Goal: Check status: Check status

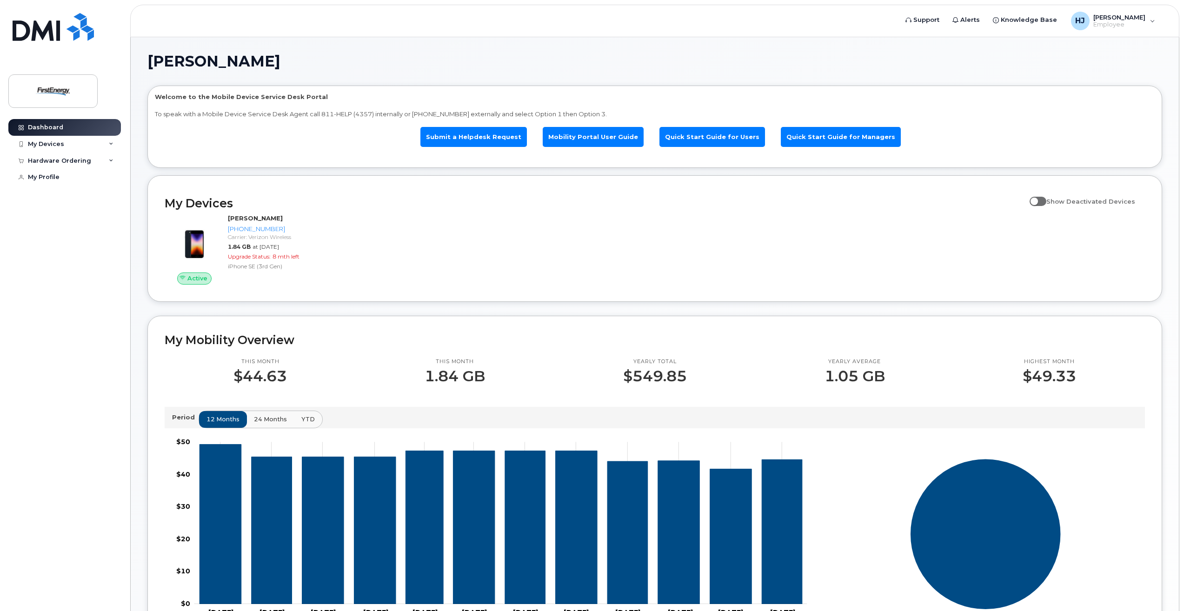
click at [1039, 200] on span at bounding box center [1038, 201] width 17 height 9
click at [1037, 200] on input "Show Deactivated Devices" at bounding box center [1033, 196] width 7 height 7
checkbox input "true"
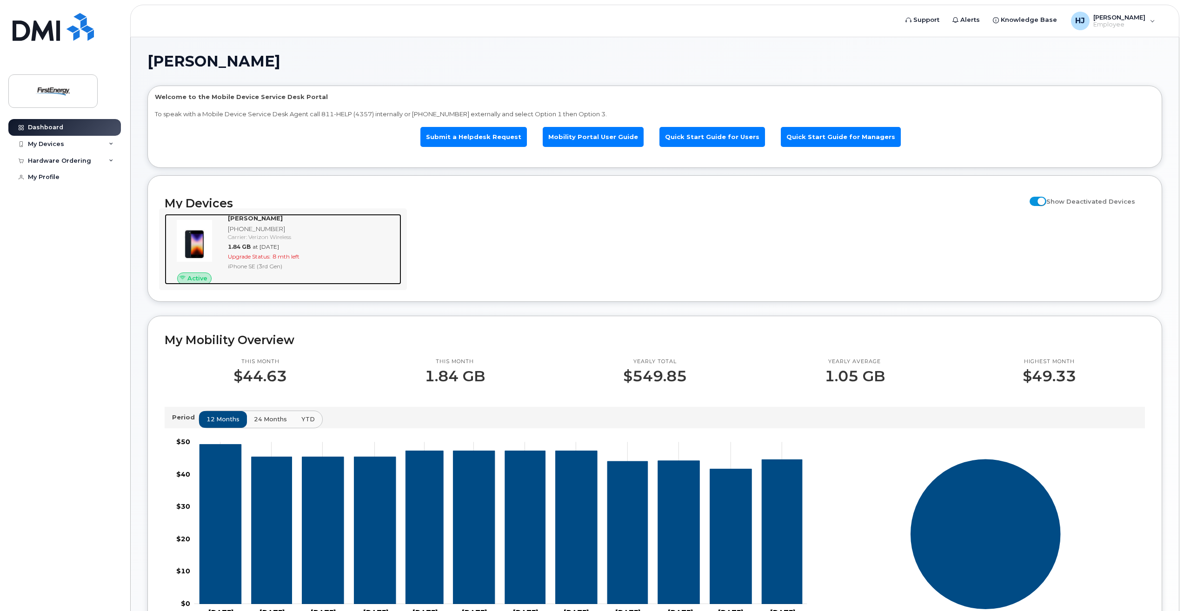
click at [254, 257] on span "Upgrade Status:" at bounding box center [249, 256] width 43 height 7
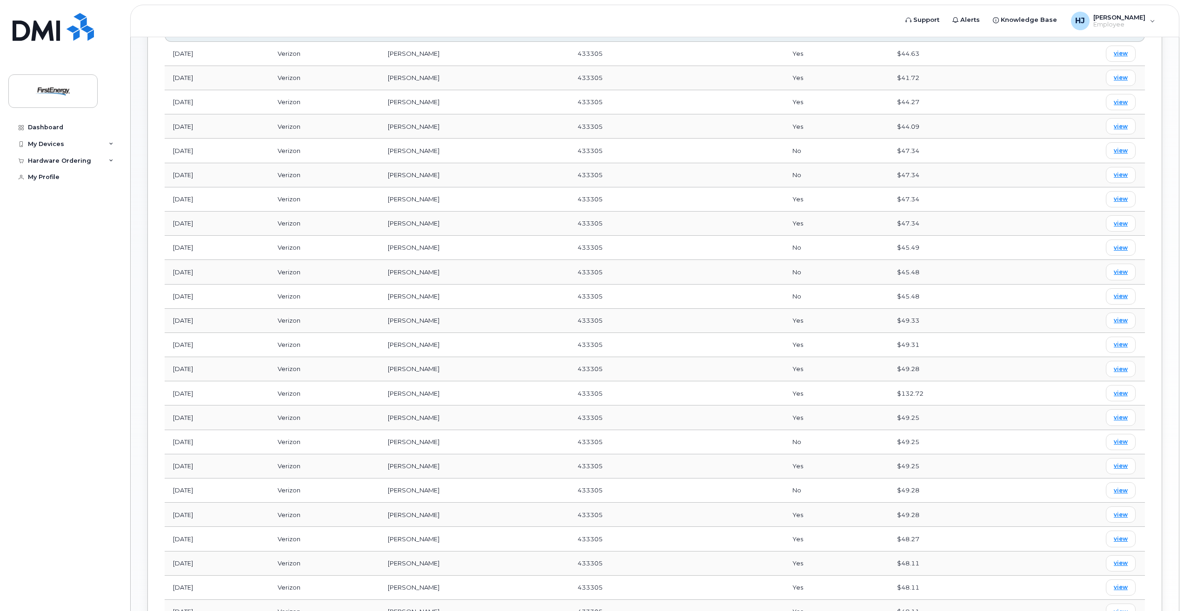
scroll to position [543, 0]
click at [1119, 339] on span "view" at bounding box center [1121, 342] width 14 height 8
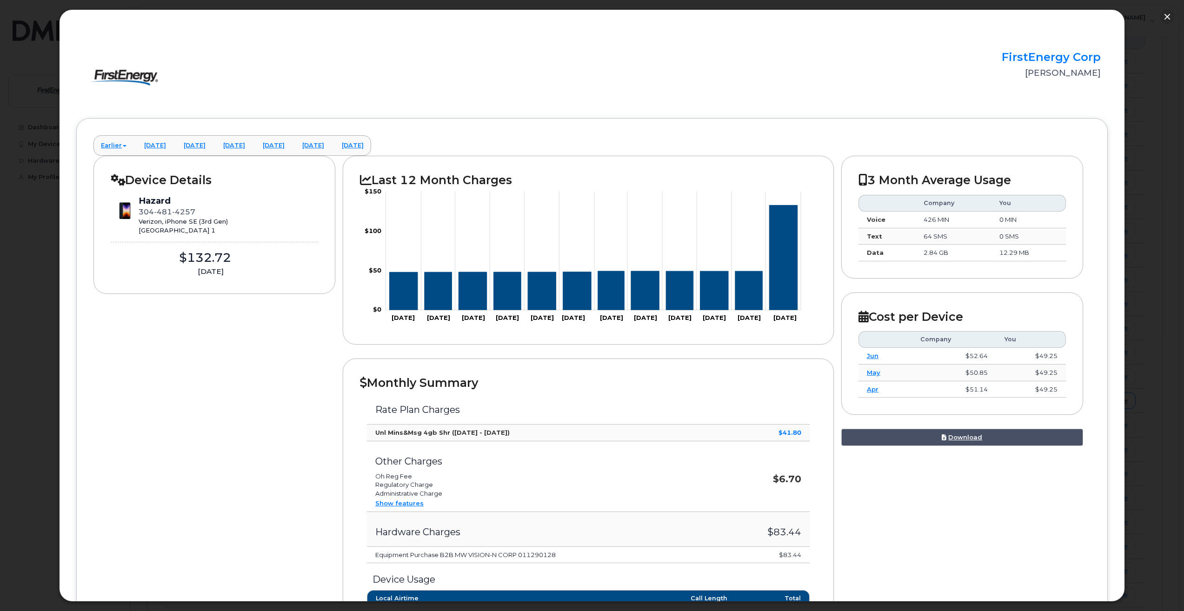
scroll to position [465, 0]
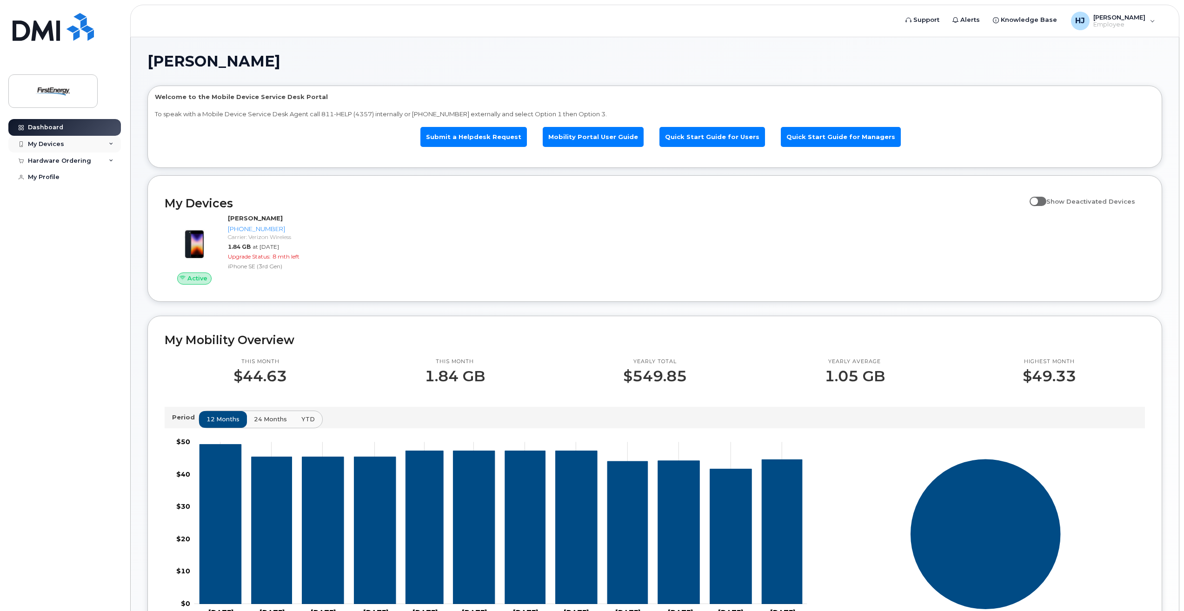
click at [103, 144] on div "My Devices" at bounding box center [64, 144] width 113 height 17
click at [107, 220] on div "Hardware Ordering" at bounding box center [64, 211] width 113 height 17
click at [51, 254] on link "My Profile" at bounding box center [64, 245] width 113 height 17
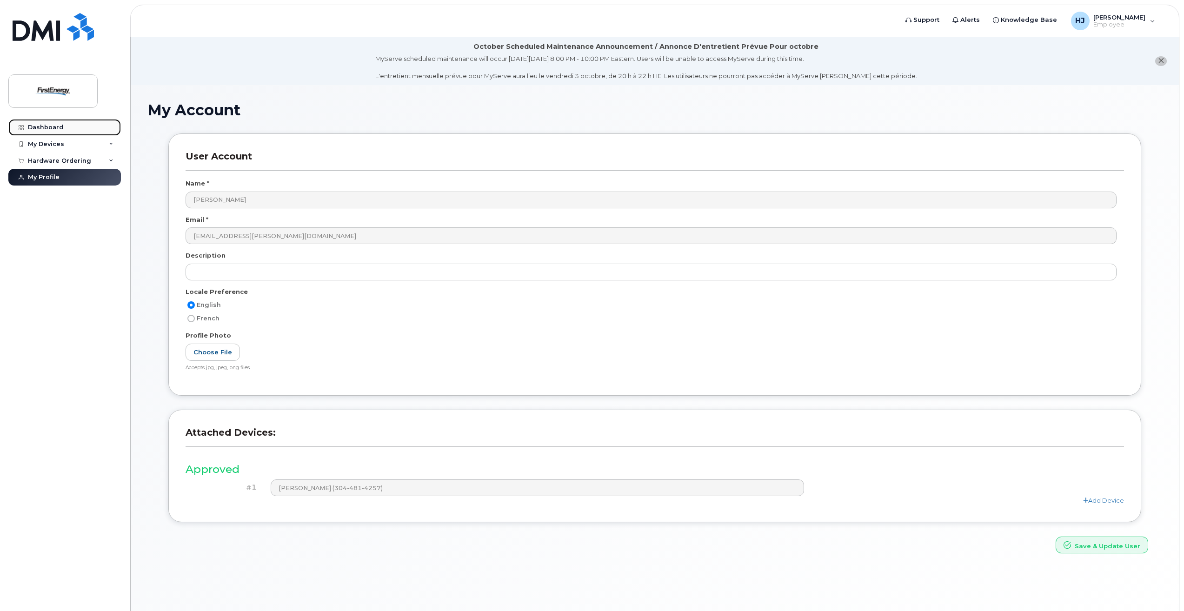
click at [67, 125] on link "Dashboard" at bounding box center [64, 127] width 113 height 17
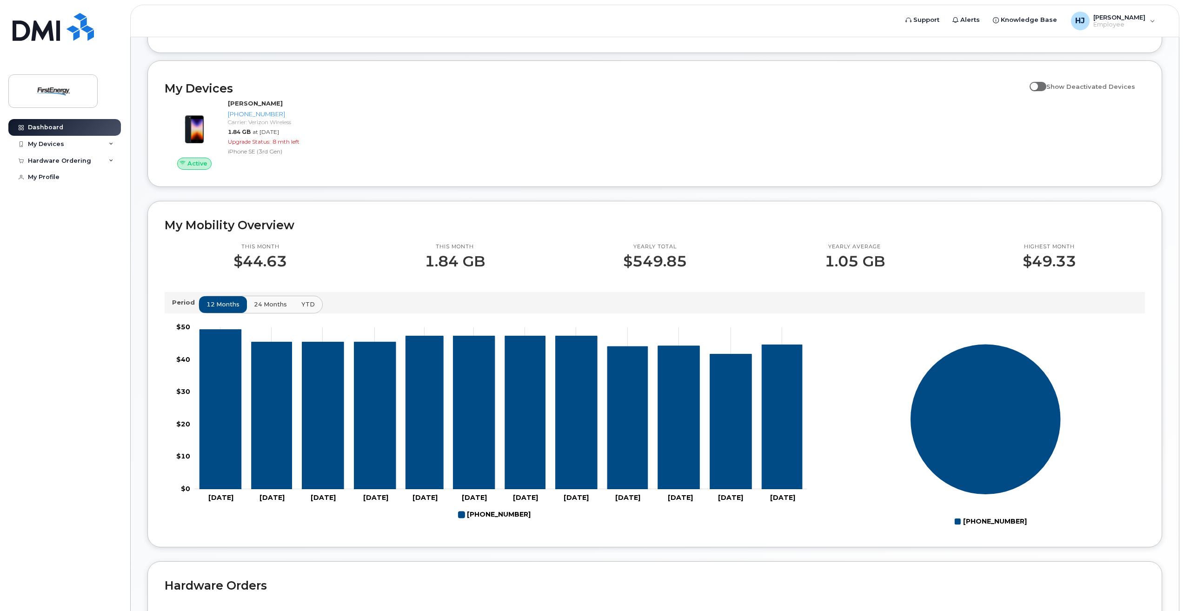
scroll to position [155, 0]
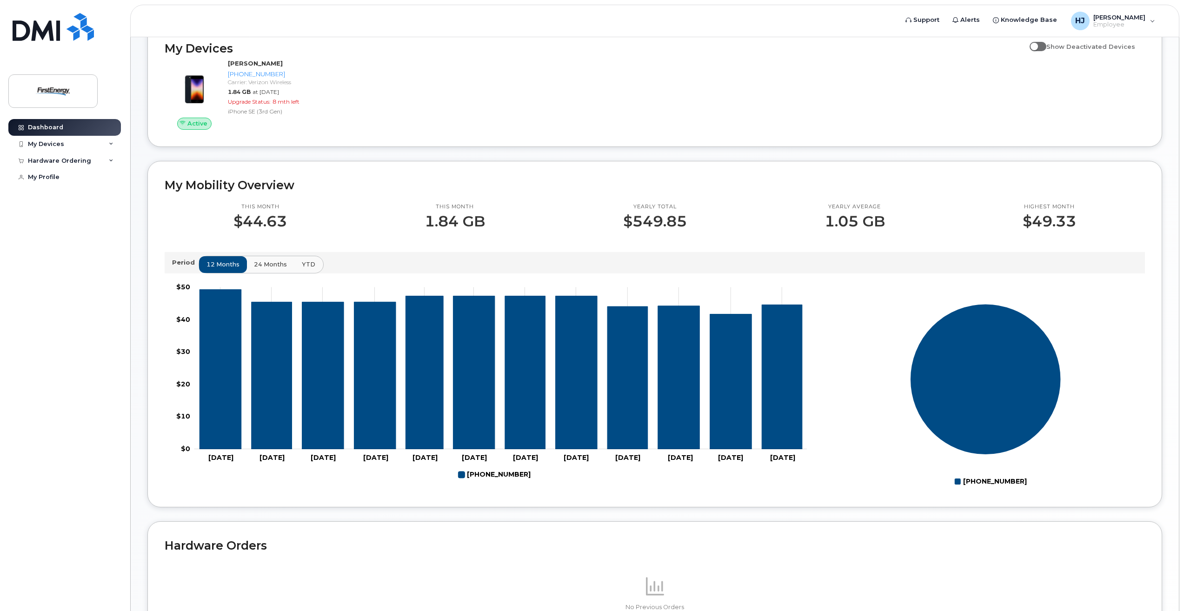
click at [303, 263] on span "YTD" at bounding box center [308, 264] width 13 height 9
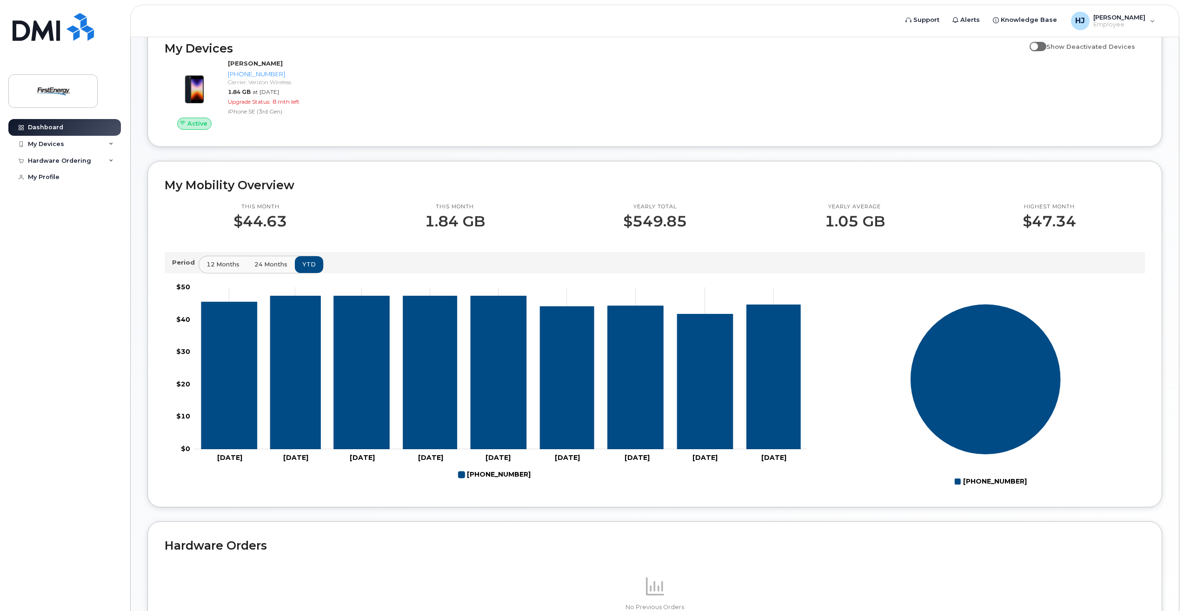
click at [270, 260] on button "24 months" at bounding box center [271, 264] width 49 height 17
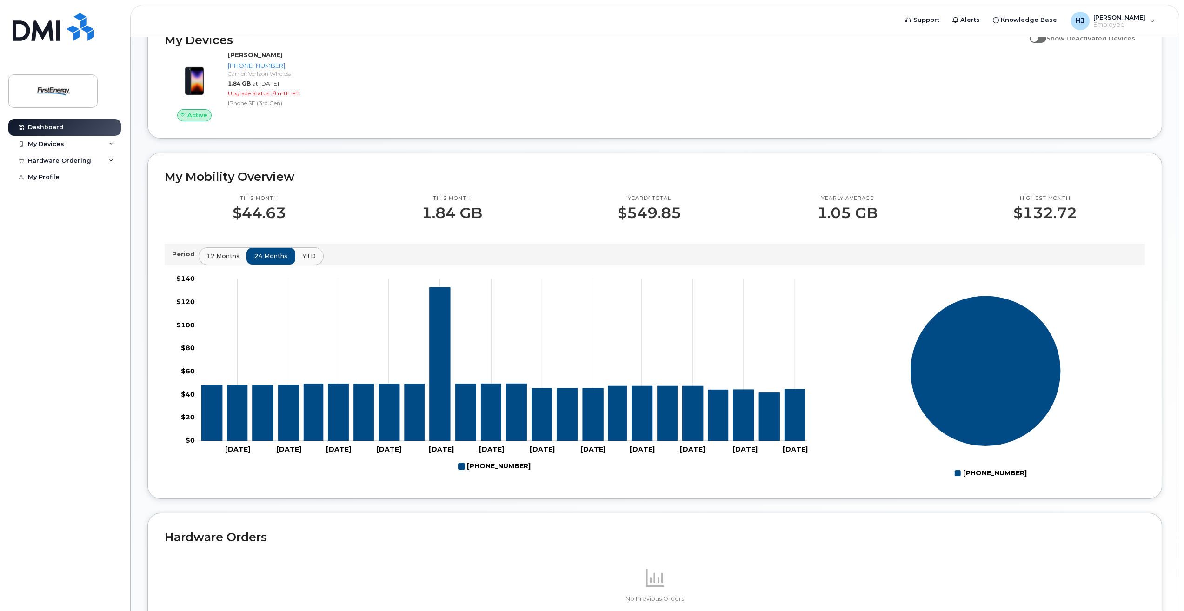
scroll to position [0, 0]
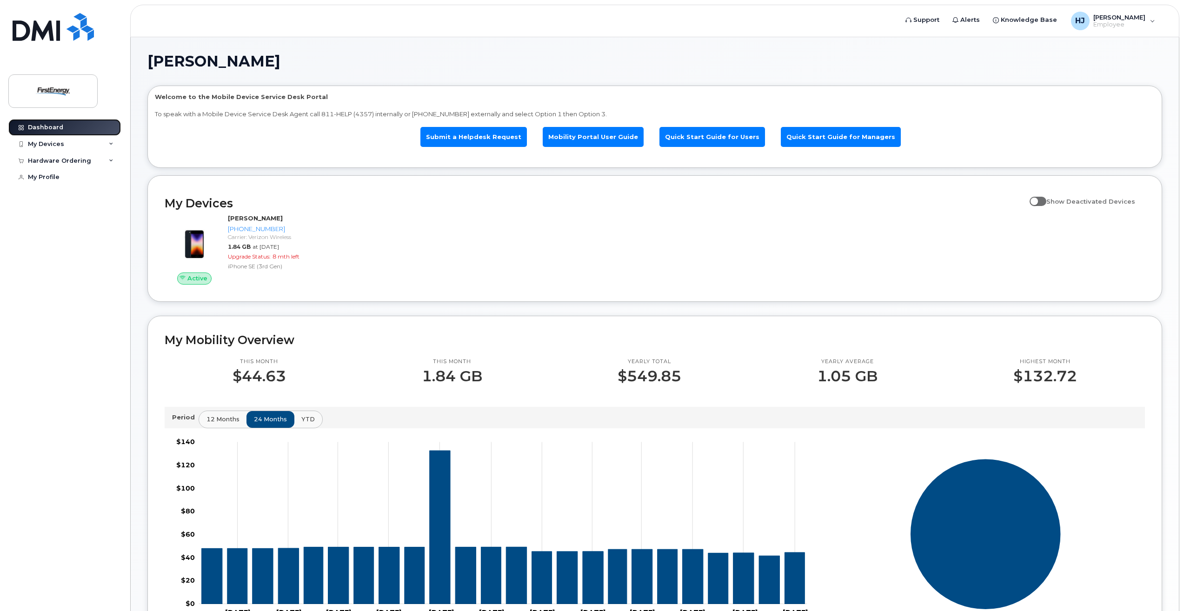
click at [60, 123] on link "Dashboard" at bounding box center [64, 127] width 113 height 17
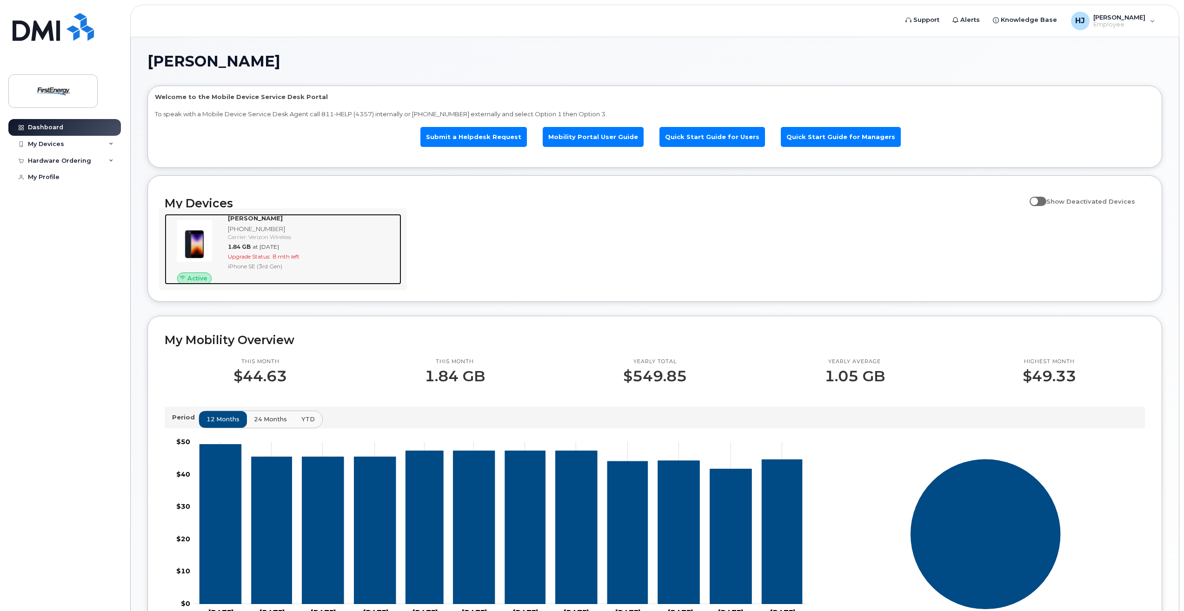
click at [209, 236] on img at bounding box center [194, 241] width 45 height 45
